Goal: Task Accomplishment & Management: Complete application form

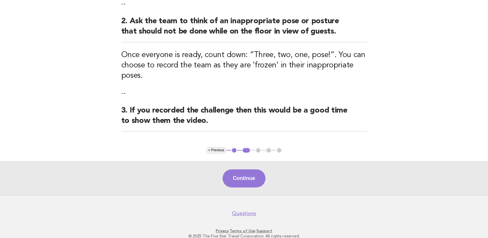
click at [239, 171] on button "Continue" at bounding box center [244, 178] width 43 height 18
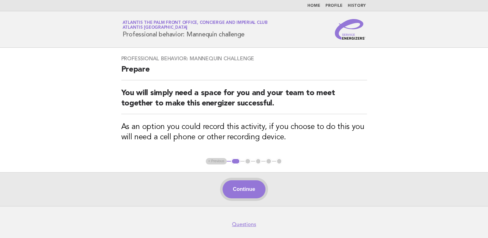
click at [245, 197] on button "Continue" at bounding box center [244, 189] width 43 height 18
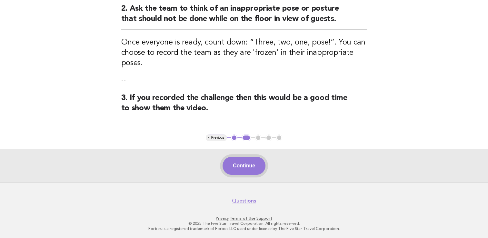
click at [246, 165] on button "Continue" at bounding box center [244, 166] width 43 height 18
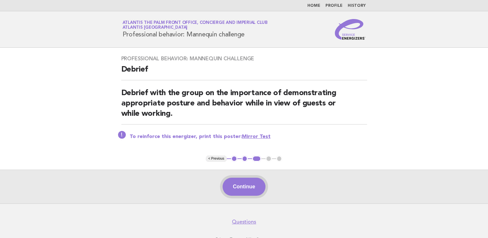
click at [243, 182] on button "Continue" at bounding box center [244, 187] width 43 height 18
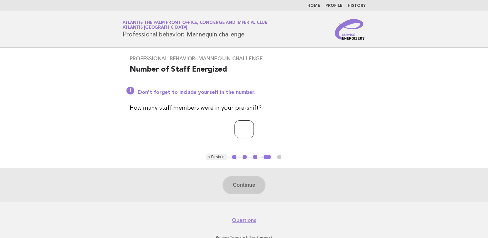
click at [236, 130] on input "number" at bounding box center [244, 129] width 19 height 18
type input "**"
click at [242, 180] on button "Continue" at bounding box center [244, 185] width 43 height 18
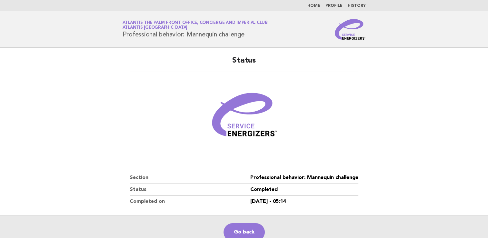
scroll to position [67, 0]
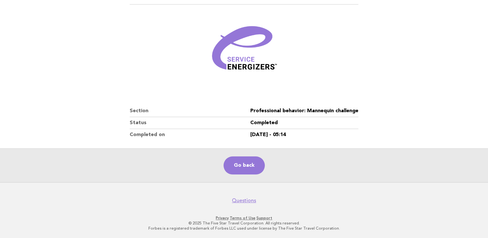
drag, startPoint x: 97, startPoint y: 125, endPoint x: 129, endPoint y: 59, distance: 73.3
click at [97, 125] on main "Status Section Professional behavior: Mannequin challenge Status Completed Comp…" at bounding box center [244, 81] width 488 height 201
